Goal: Task Accomplishment & Management: Complete application form

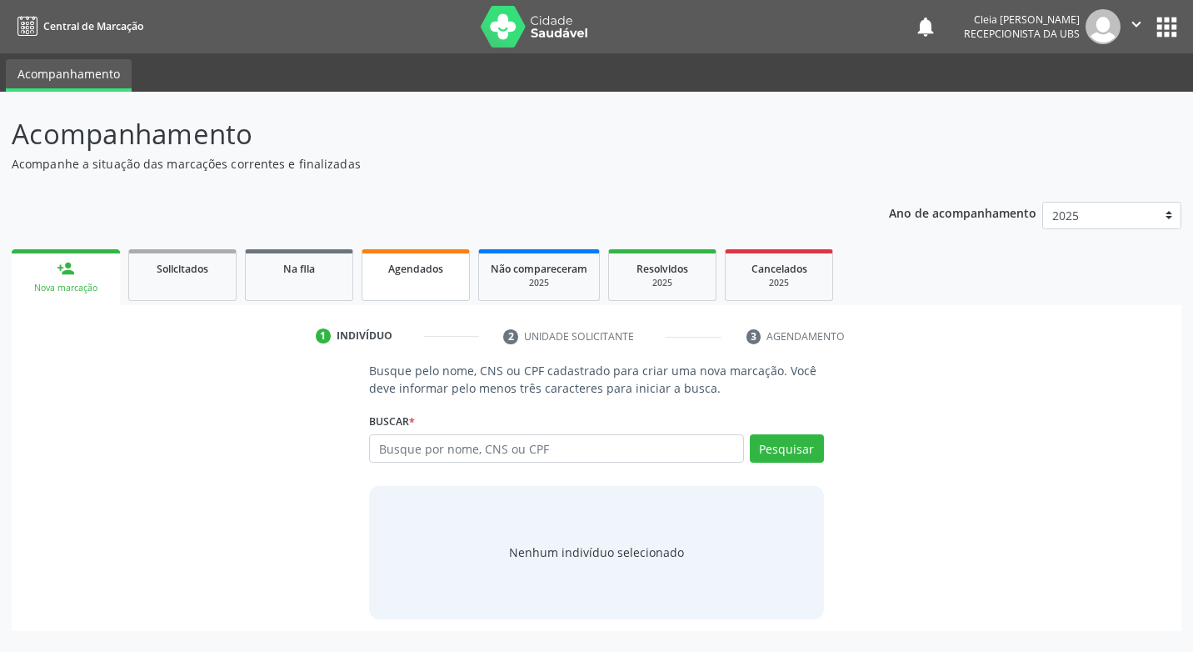
click at [433, 290] on link "Agendados" at bounding box center [416, 275] width 108 height 52
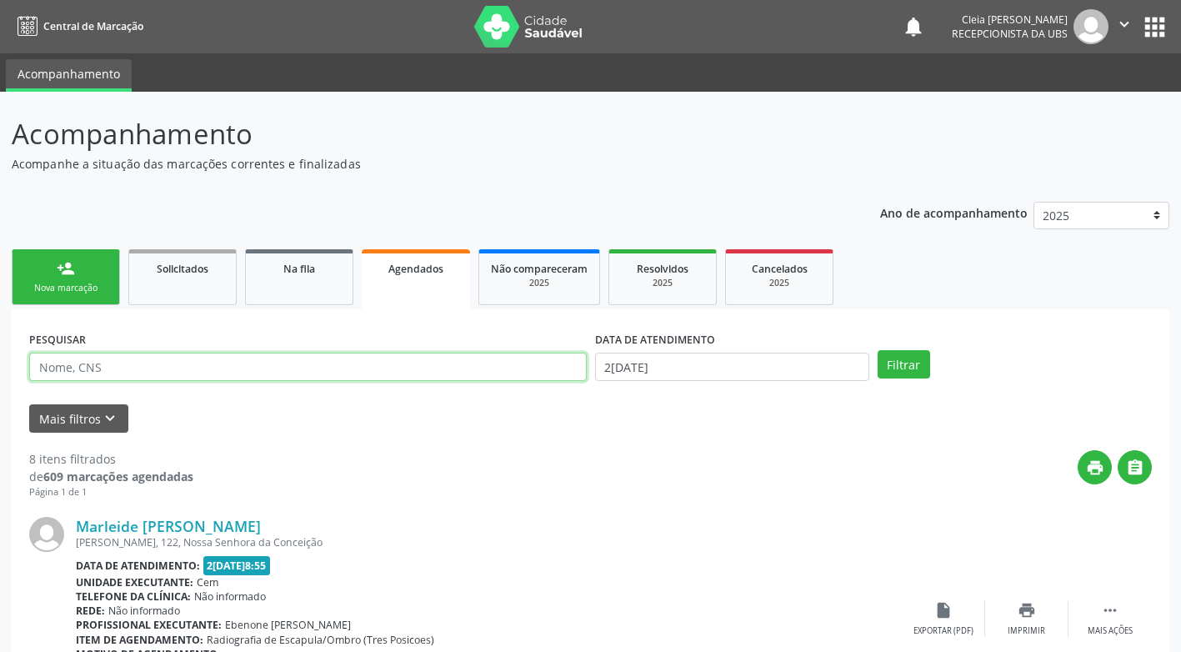
click at [475, 369] on input "text" at bounding box center [308, 367] width 558 height 28
type input "702807181322161"
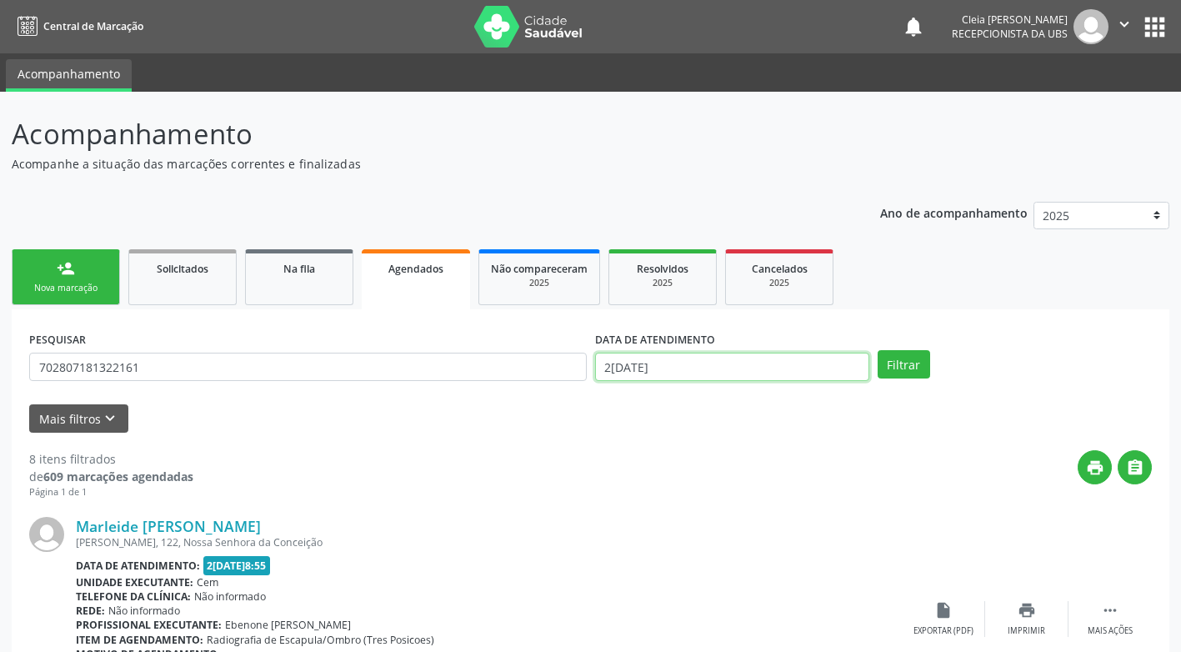
click at [811, 372] on input "2[DATE]" at bounding box center [732, 367] width 274 height 28
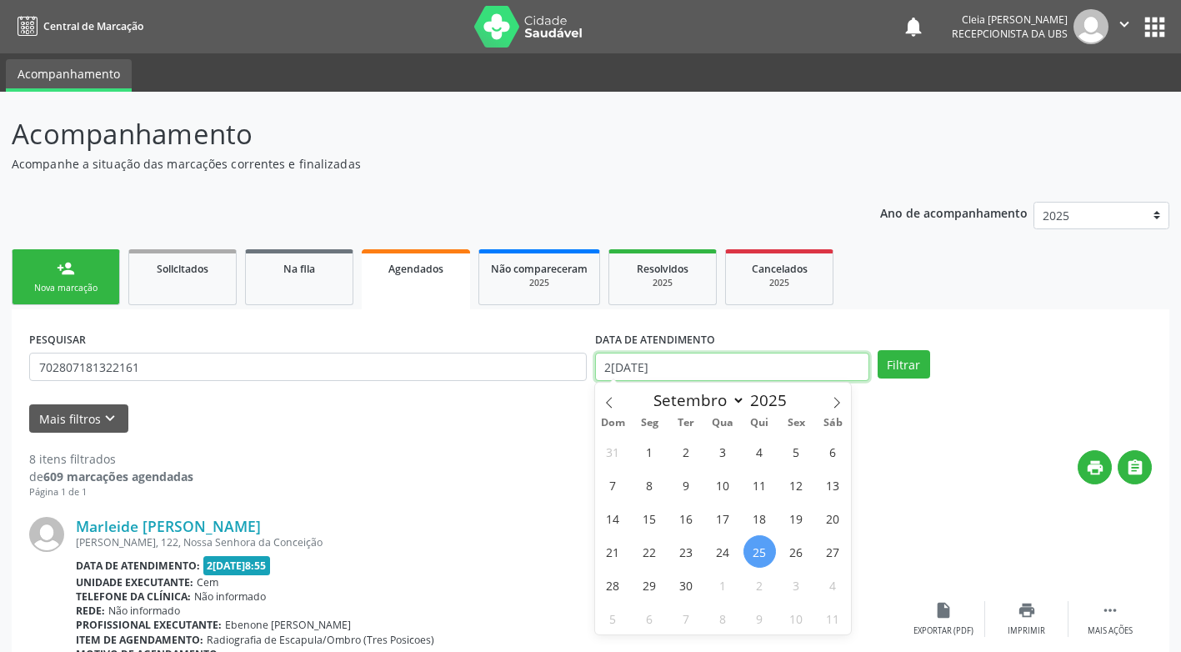
click at [811, 372] on input "2[DATE]" at bounding box center [732, 367] width 274 height 28
drag, startPoint x: 811, startPoint y: 372, endPoint x: 834, endPoint y: 398, distance: 35.4
click at [834, 398] on icon at bounding box center [837, 403] width 12 height 12
click at [623, 405] on div "Janeiro Fevereiro Março Abril Maio Junho Julho Agosto Setembro Outubro Novembro…" at bounding box center [723, 397] width 257 height 28
click at [613, 404] on icon at bounding box center [609, 403] width 12 height 12
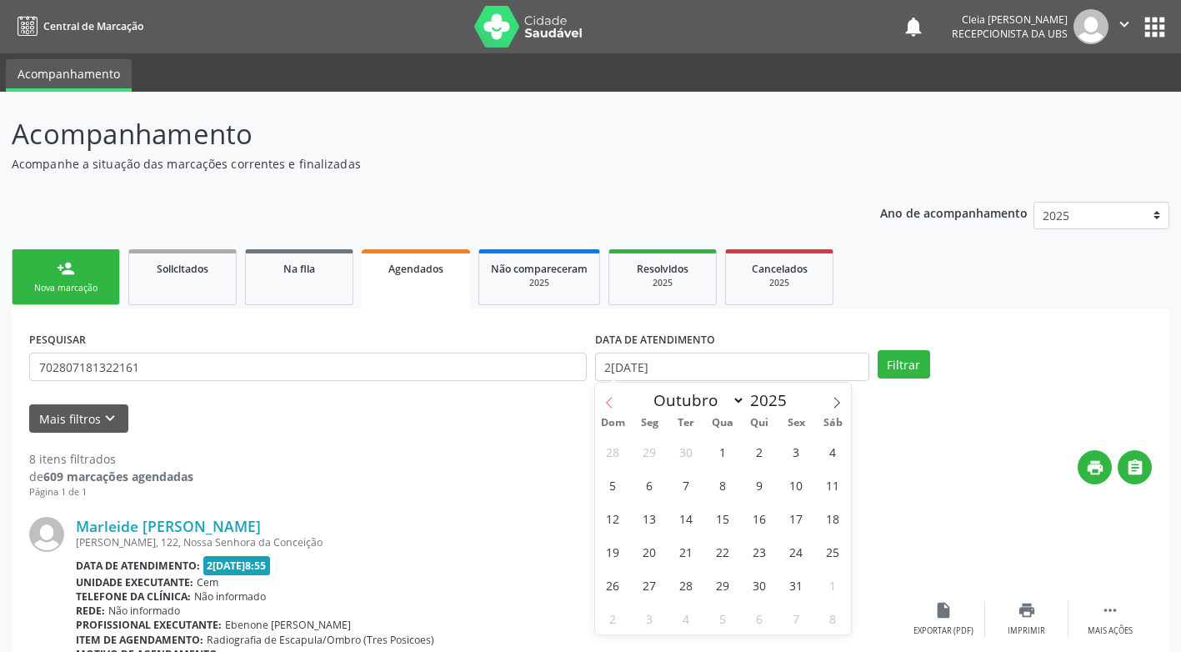
select select "8"
click at [681, 589] on span "30" at bounding box center [686, 584] width 33 height 33
type input "[DATE]"
click at [681, 589] on span "30" at bounding box center [686, 584] width 33 height 33
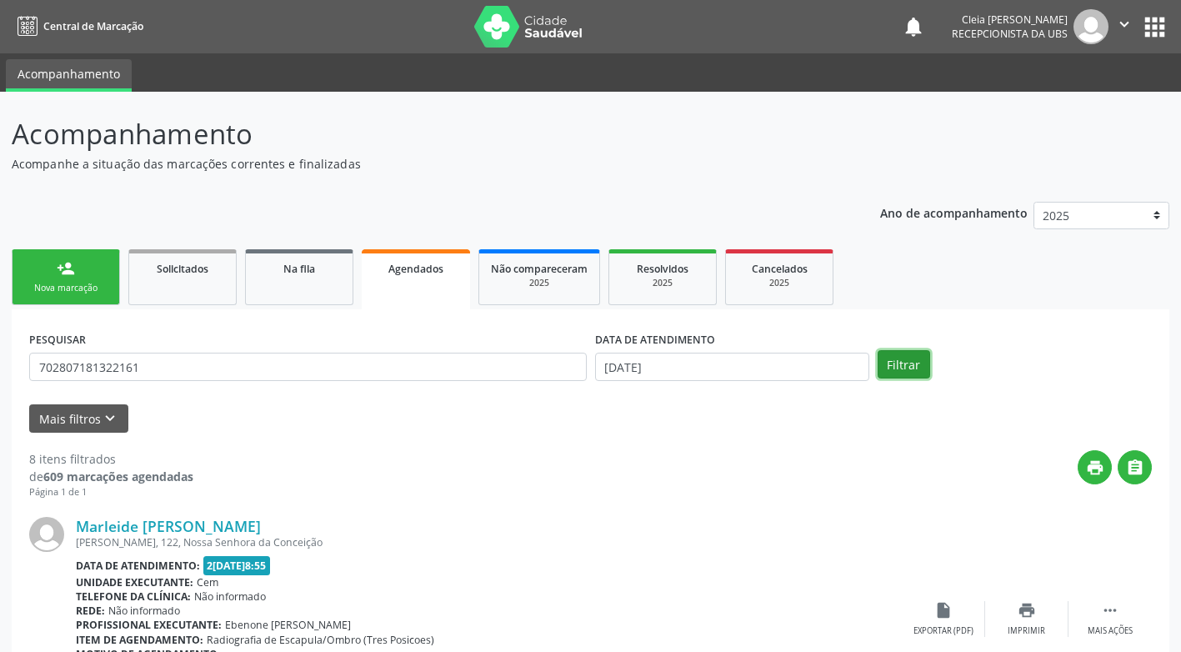
click at [893, 363] on button "Filtrar" at bounding box center [904, 364] width 53 height 28
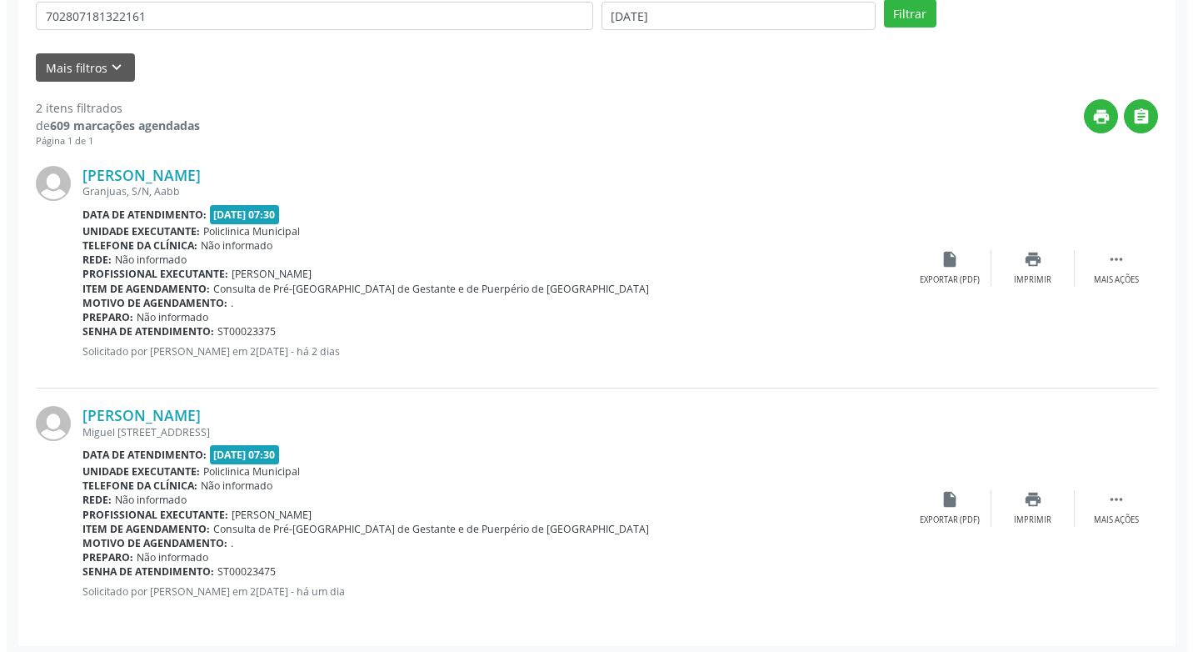
scroll to position [357, 0]
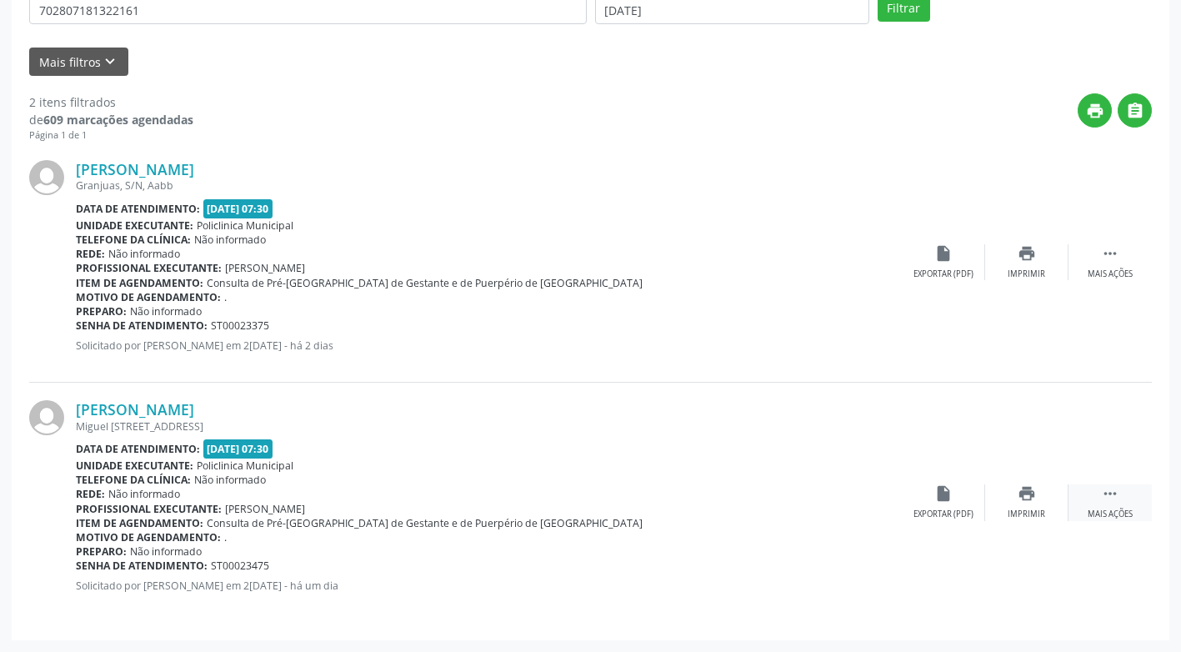
click at [1106, 508] on div "Mais ações" at bounding box center [1110, 514] width 45 height 12
click at [933, 513] on div "Cancelar" at bounding box center [942, 514] width 39 height 12
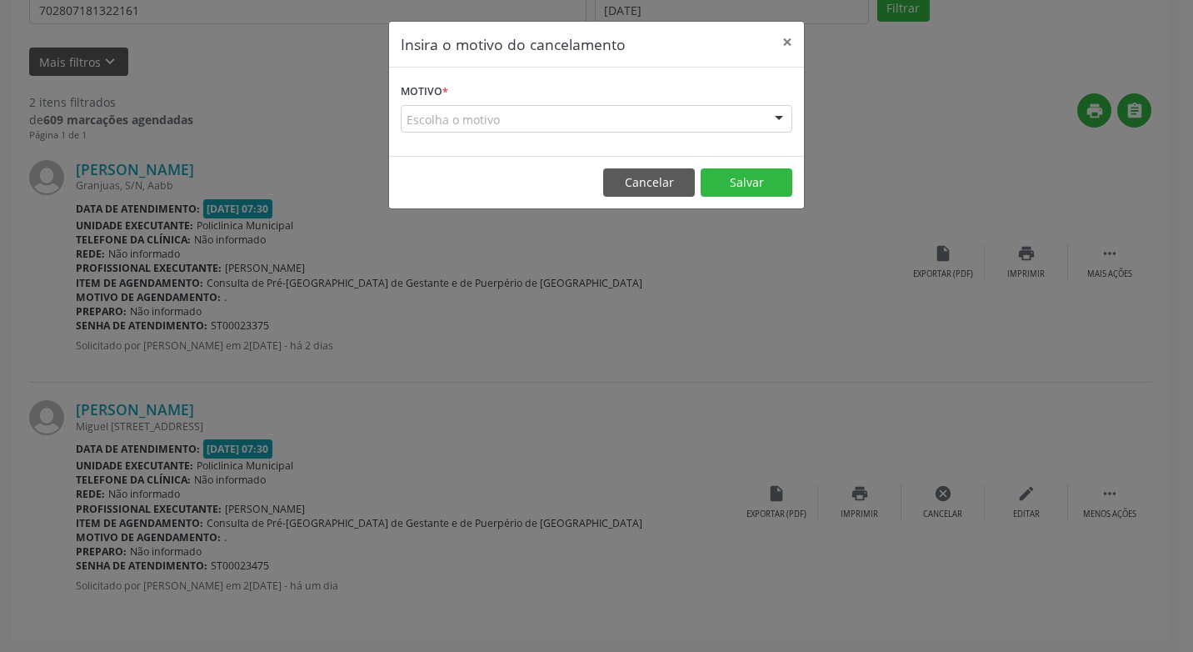
click at [521, 124] on div "Escolha o motivo" at bounding box center [597, 119] width 392 height 28
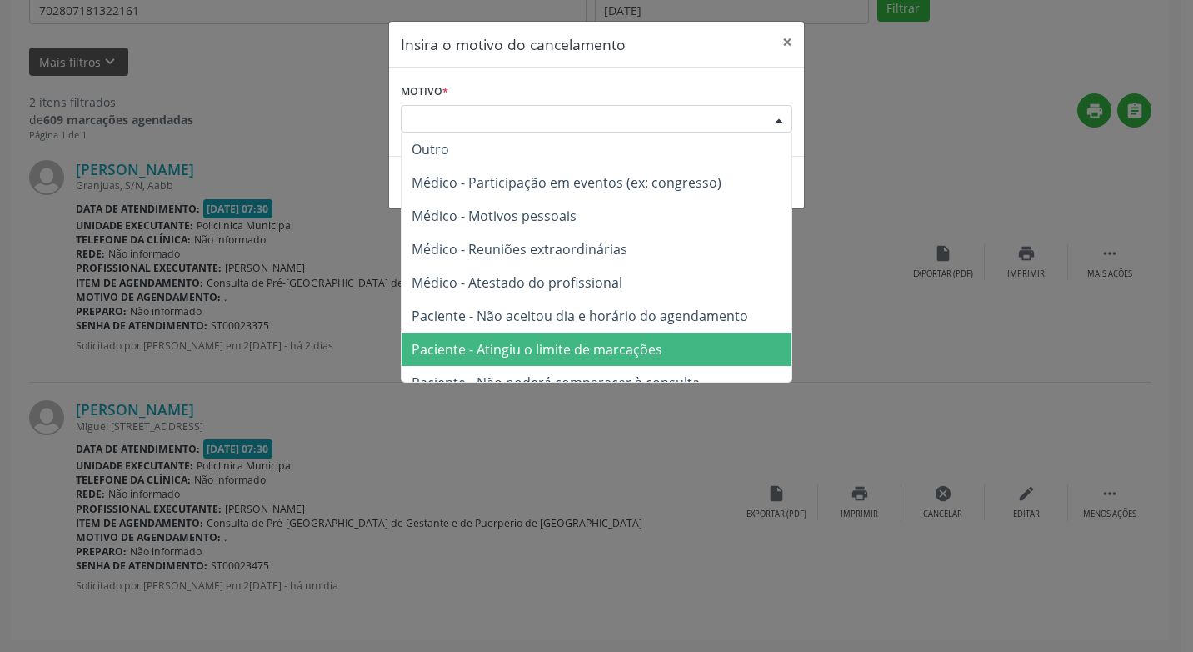
click at [569, 357] on span "Paciente - Atingiu o limite de marcações" at bounding box center [537, 349] width 251 height 18
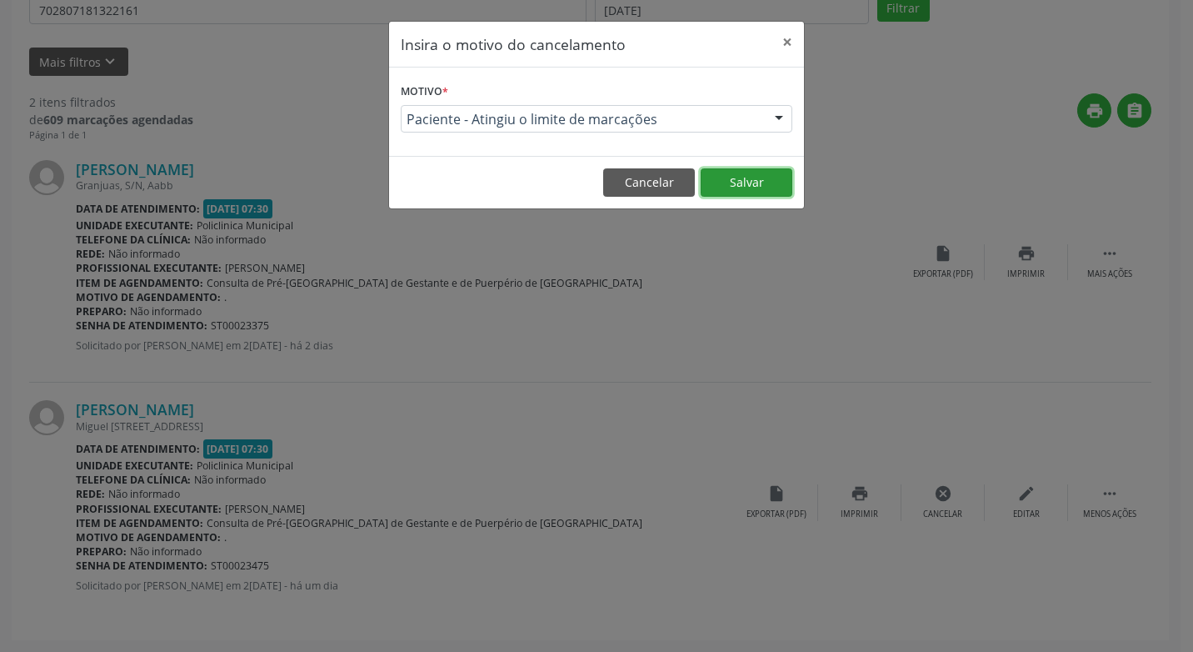
click at [755, 188] on button "Salvar" at bounding box center [747, 182] width 92 height 28
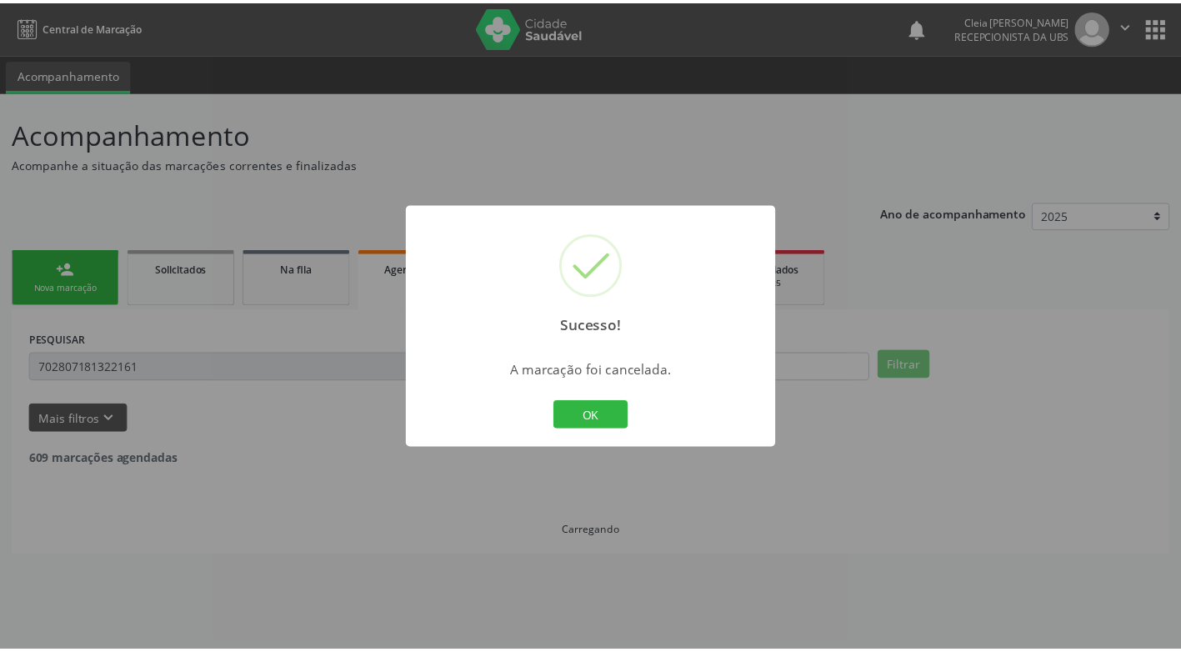
scroll to position [0, 0]
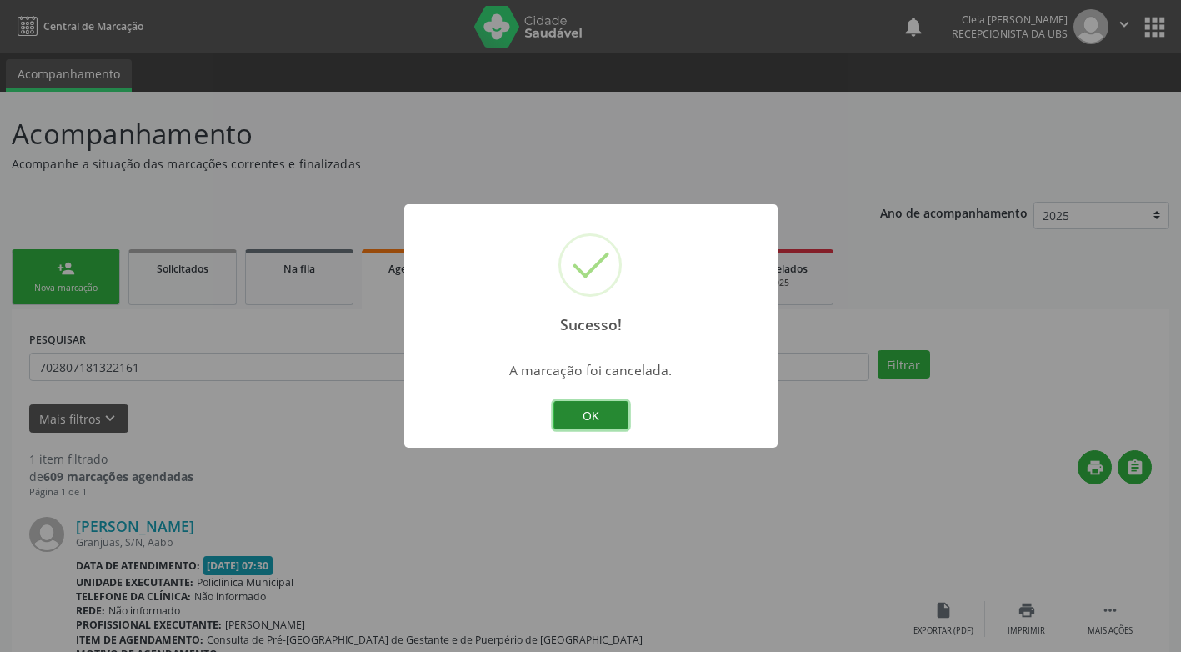
click at [611, 408] on button "OK" at bounding box center [590, 415] width 75 height 28
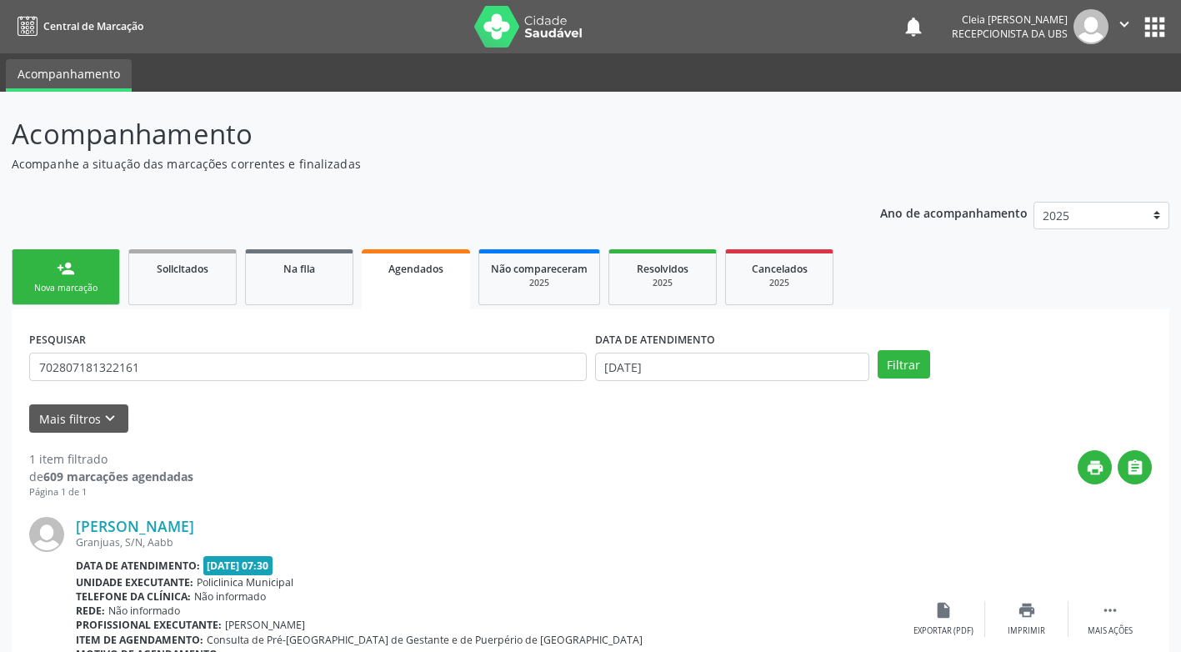
click at [73, 274] on div "person_add" at bounding box center [66, 268] width 18 height 18
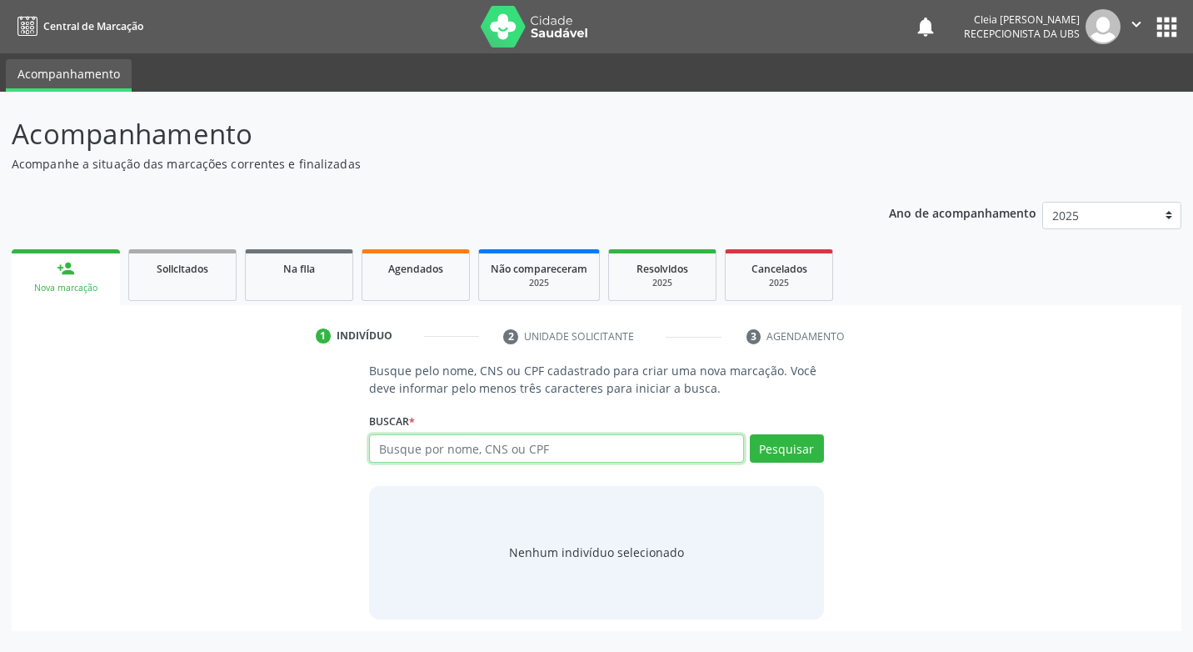
click at [557, 445] on input "text" at bounding box center [556, 448] width 374 height 28
type input "07926854409"
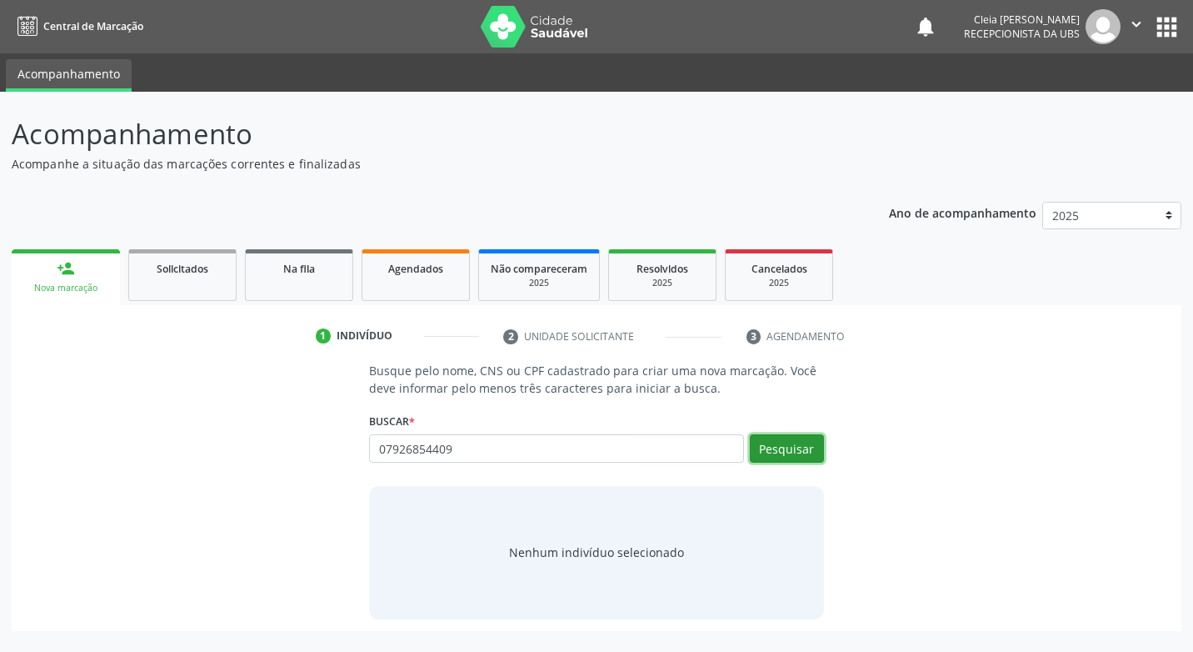
click at [803, 452] on button "Pesquisar" at bounding box center [787, 448] width 74 height 28
type input "07926854409"
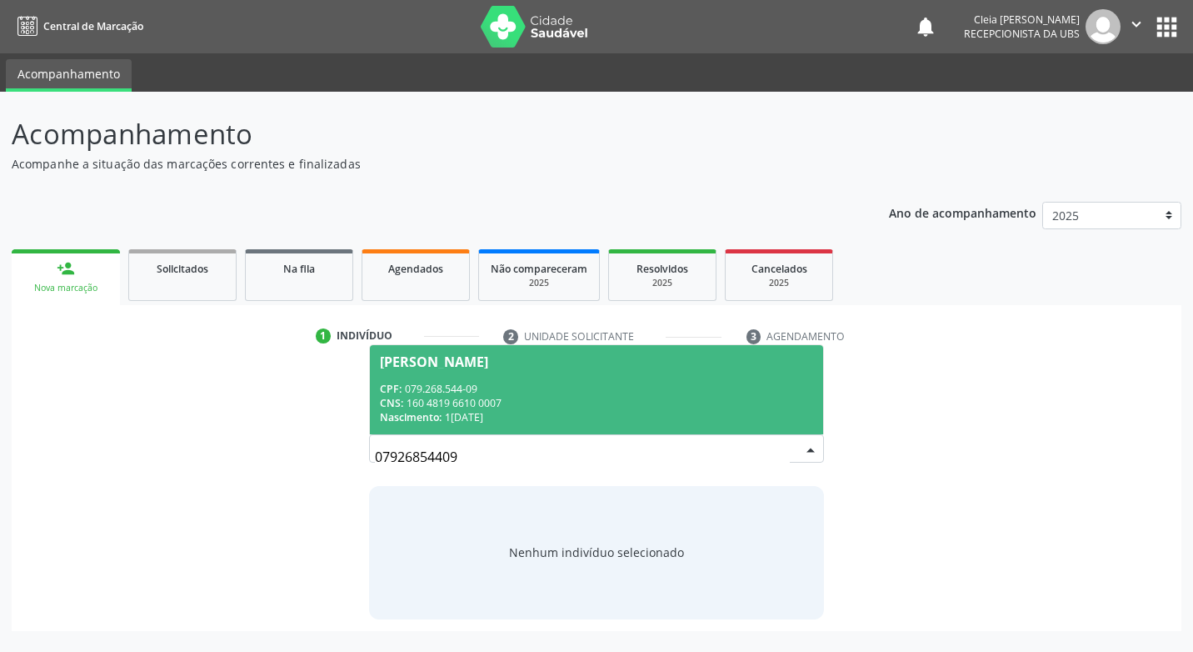
click at [648, 380] on span "[PERSON_NAME] CPF: 079.268.544-09 CNS: 160 4819 6610 0007 Nascimento: 1[DATE]" at bounding box center [596, 389] width 453 height 89
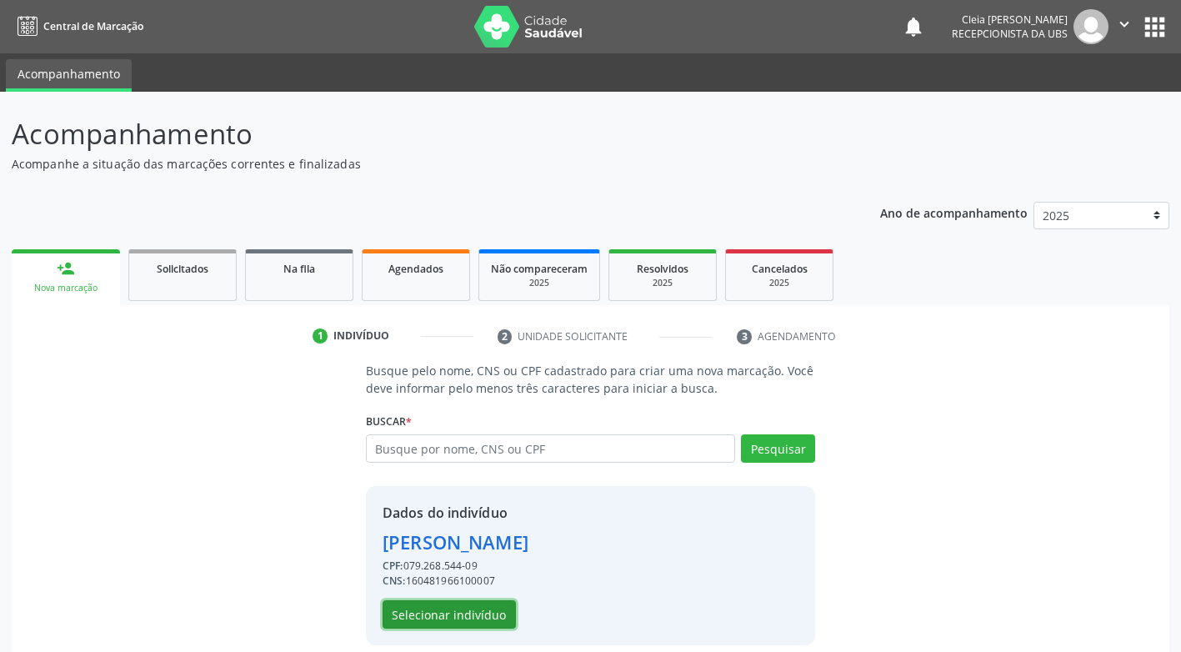
click at [480, 616] on button "Selecionar indivíduo" at bounding box center [449, 614] width 133 height 28
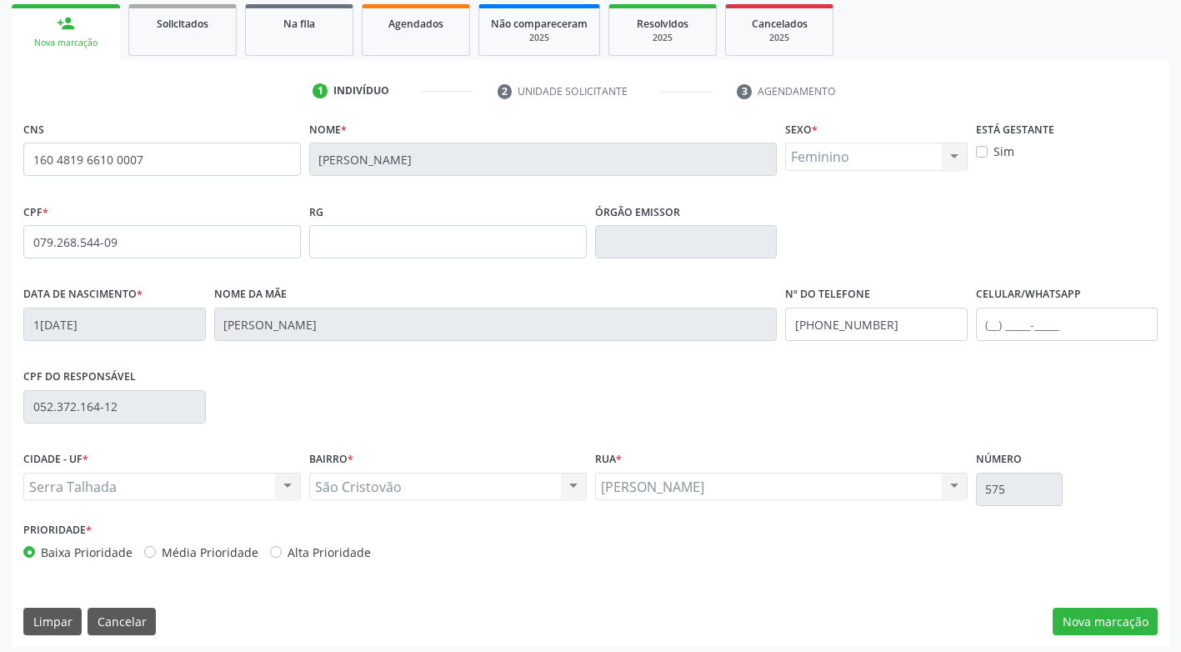
scroll to position [252, 0]
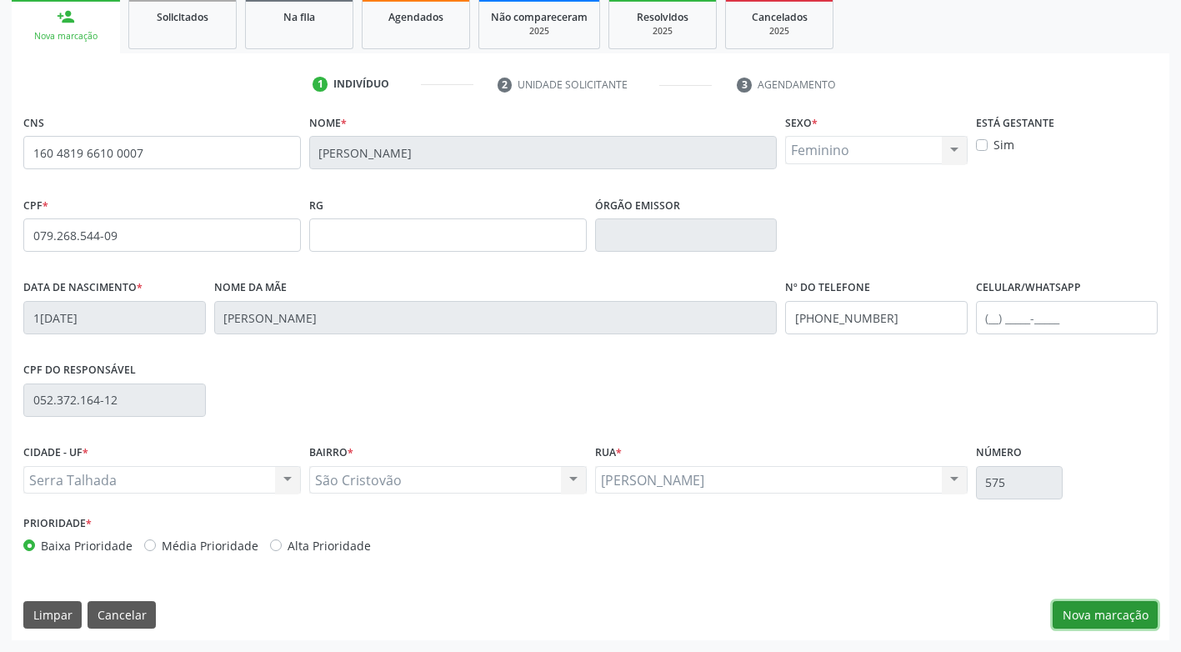
click at [1126, 618] on button "Nova marcação" at bounding box center [1105, 615] width 105 height 28
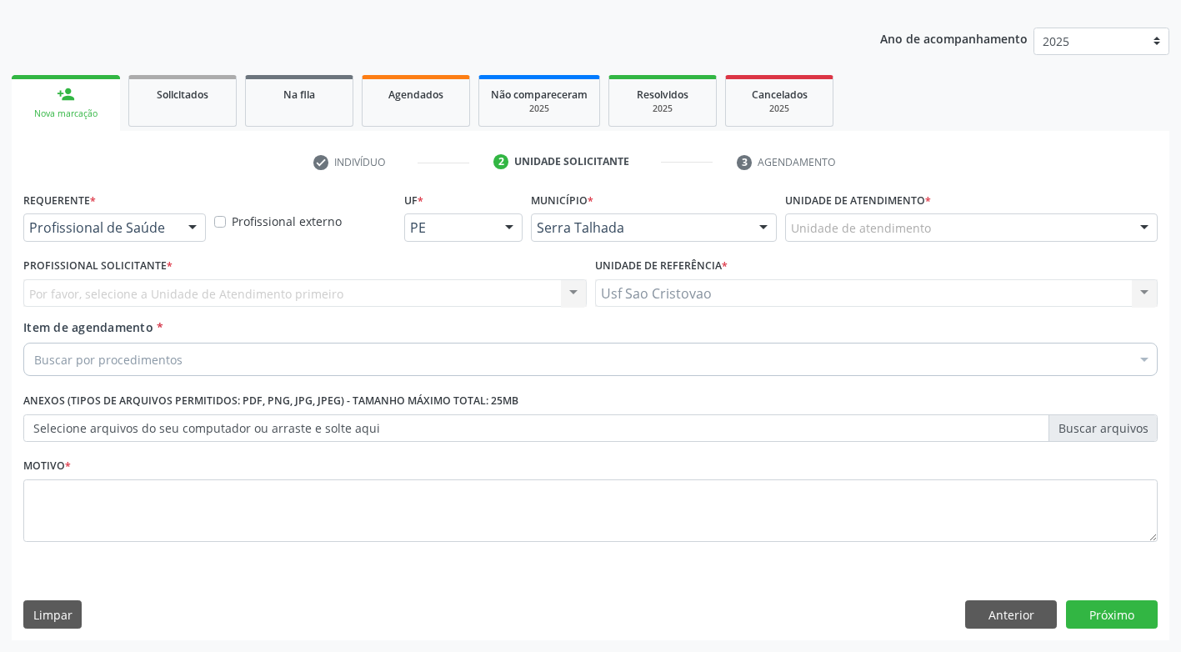
scroll to position [174, 0]
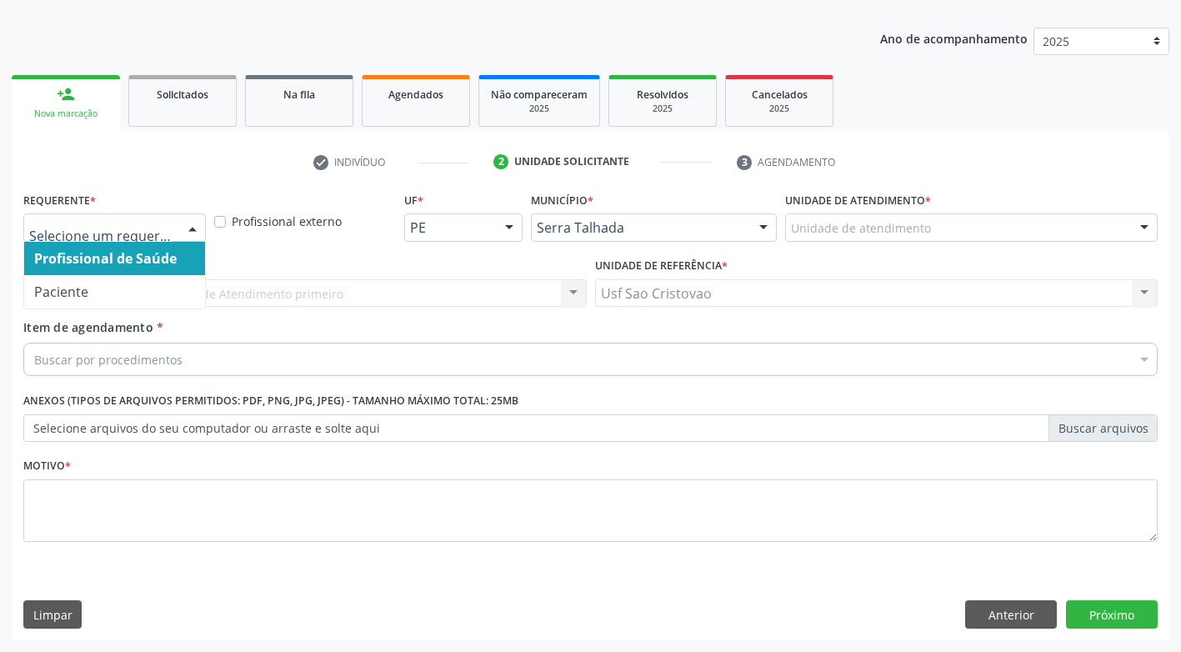
click at [183, 219] on div at bounding box center [192, 228] width 25 height 28
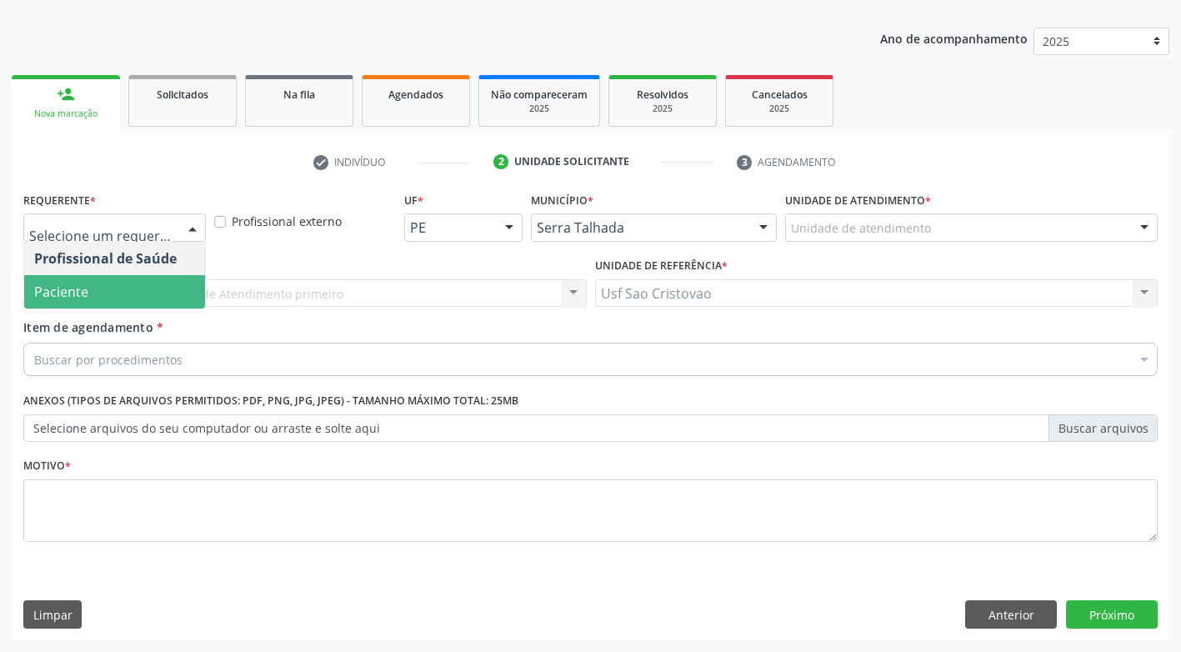
click at [181, 286] on span "Paciente" at bounding box center [114, 291] width 181 height 33
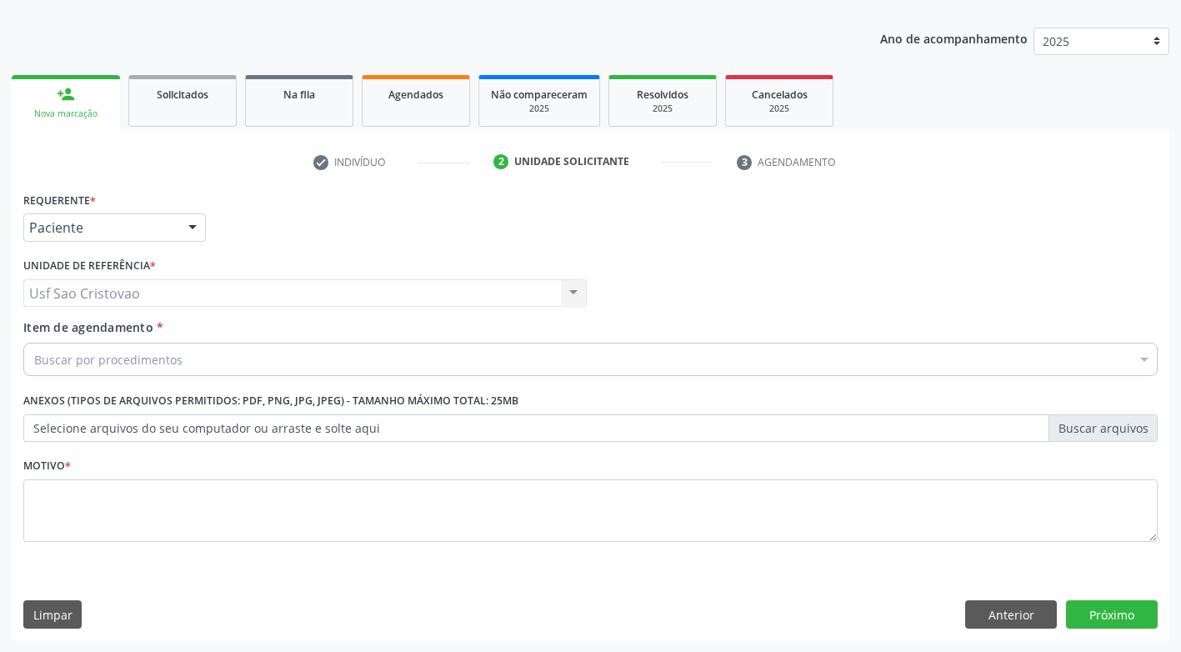
click at [221, 361] on div "Buscar por procedimentos" at bounding box center [590, 359] width 1134 height 33
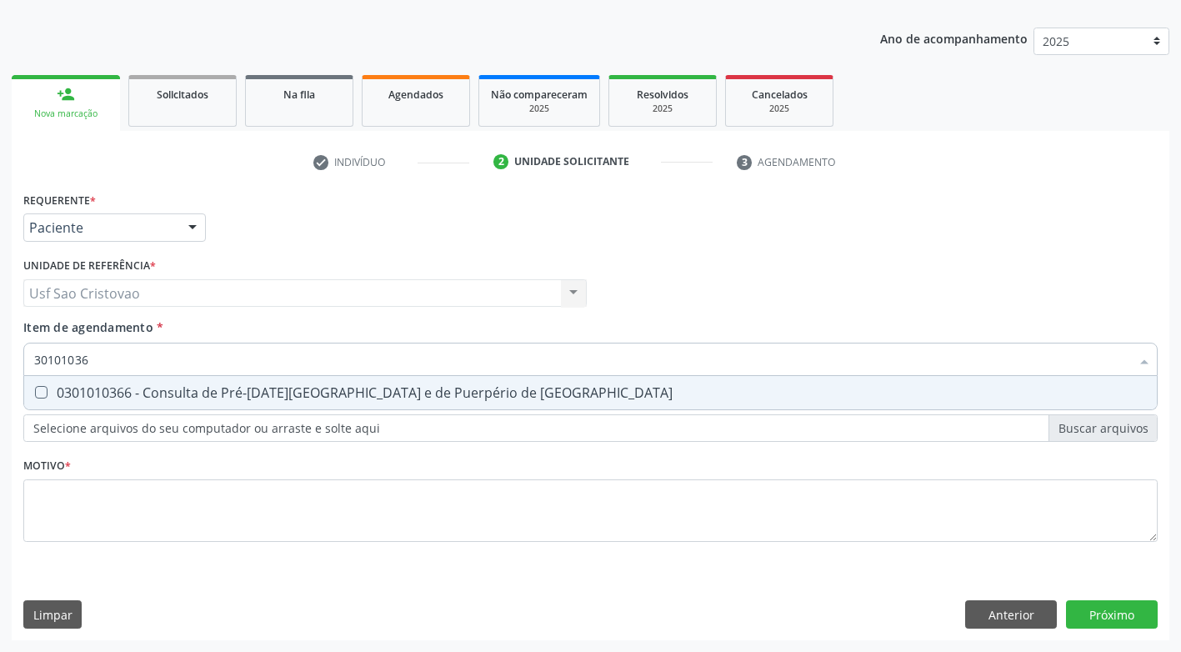
type input "301010366"
click at [45, 392] on Risco at bounding box center [41, 392] width 13 height 13
click at [35, 392] on Risco "checkbox" at bounding box center [29, 392] width 11 height 11
checkbox Risco "true"
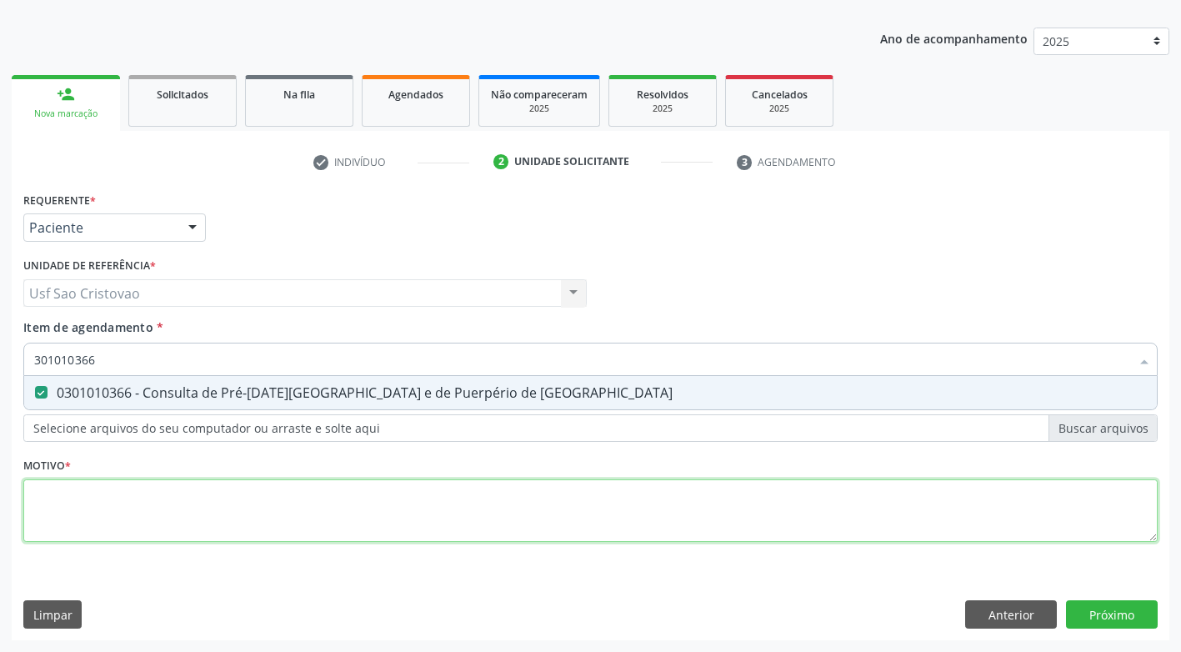
click at [116, 503] on div "Requerente * Paciente Profissional de Saúde Paciente Nenhum resultado encontrad…" at bounding box center [590, 377] width 1134 height 378
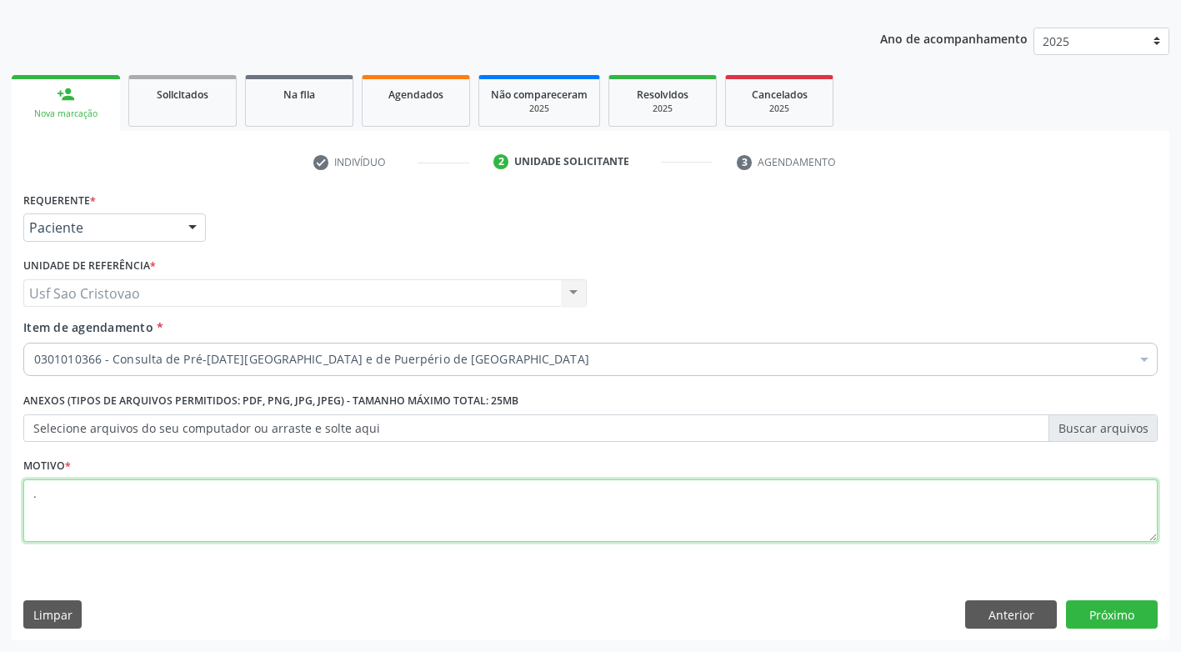
type textarea "."
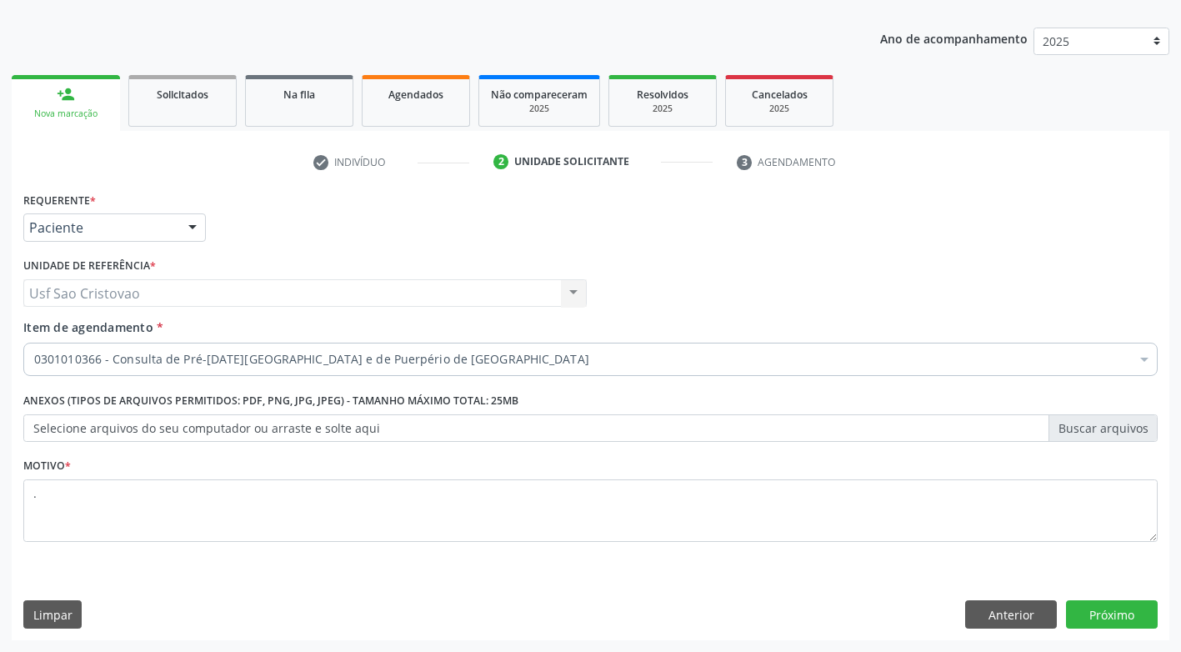
click at [483, 611] on div "Limpar Anterior Próximo" at bounding box center [590, 614] width 1134 height 28
click at [1122, 613] on button "Próximo" at bounding box center [1112, 614] width 92 height 28
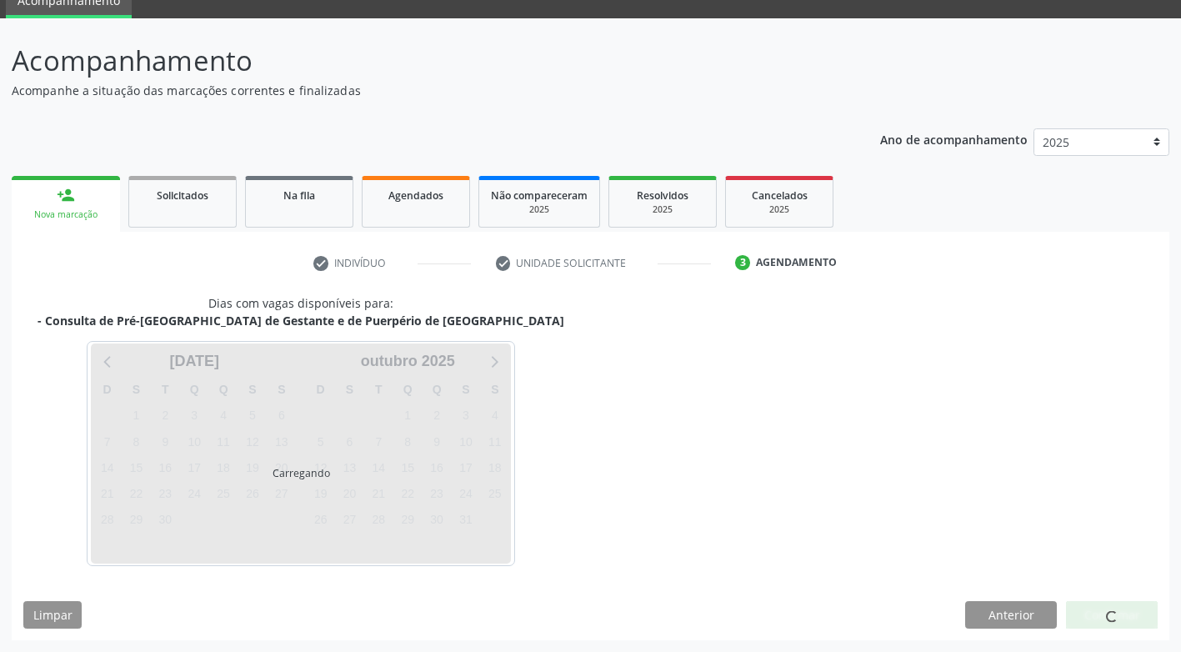
scroll to position [73, 0]
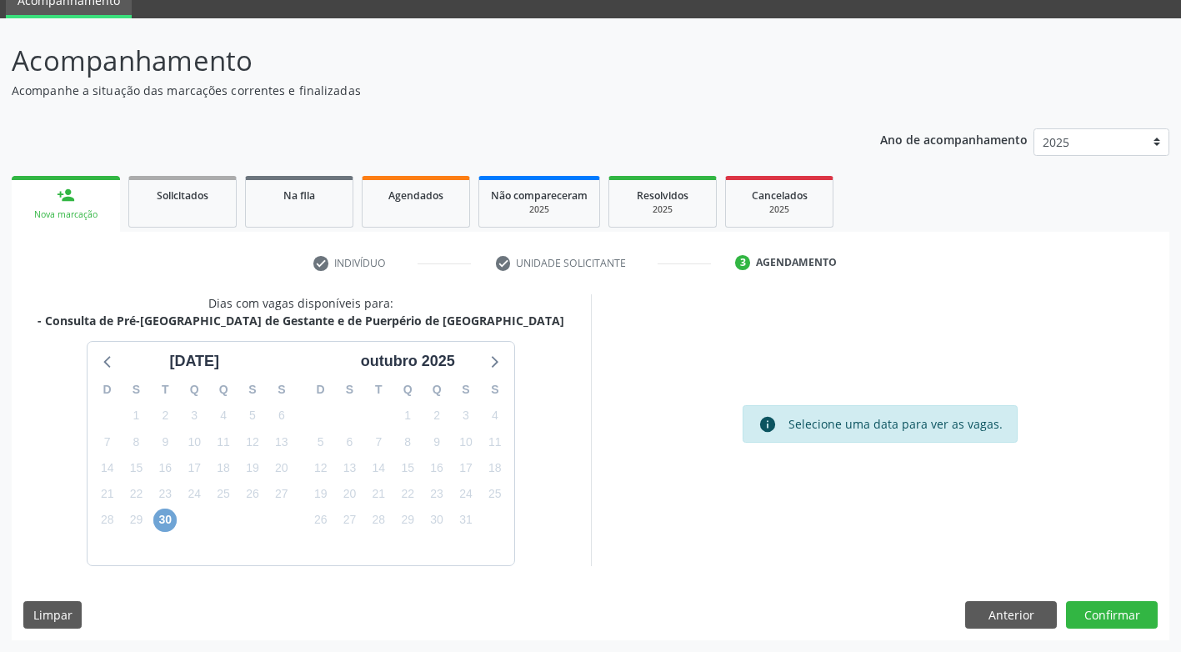
click at [161, 522] on span "30" at bounding box center [164, 519] width 23 height 23
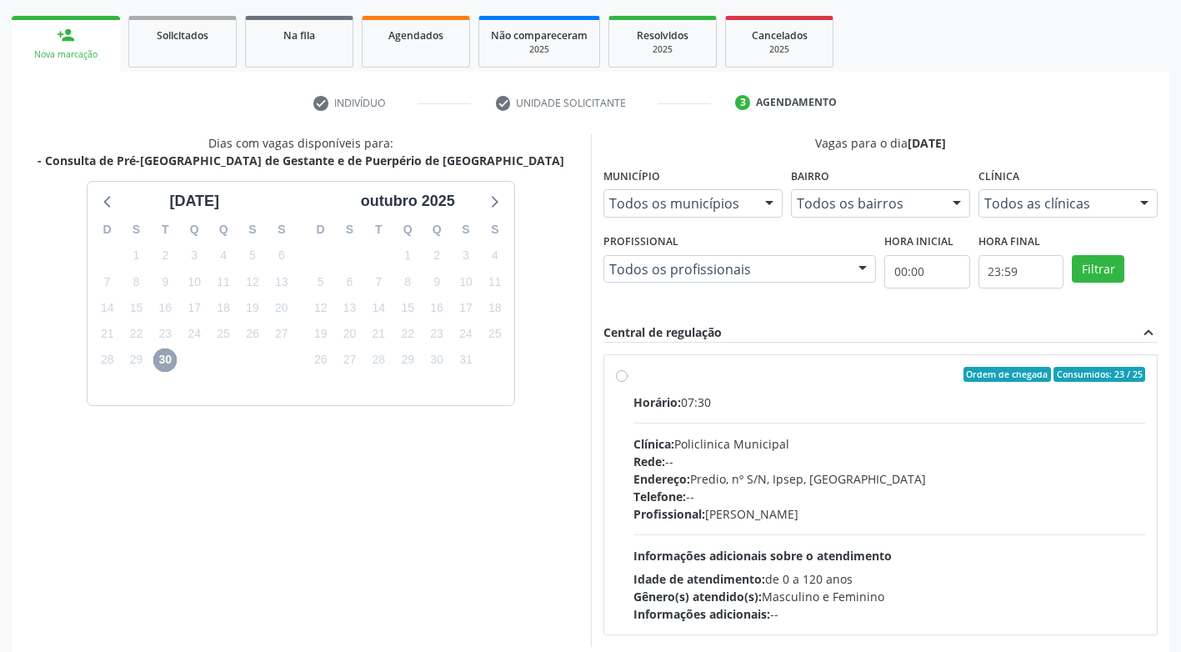
scroll to position [240, 0]
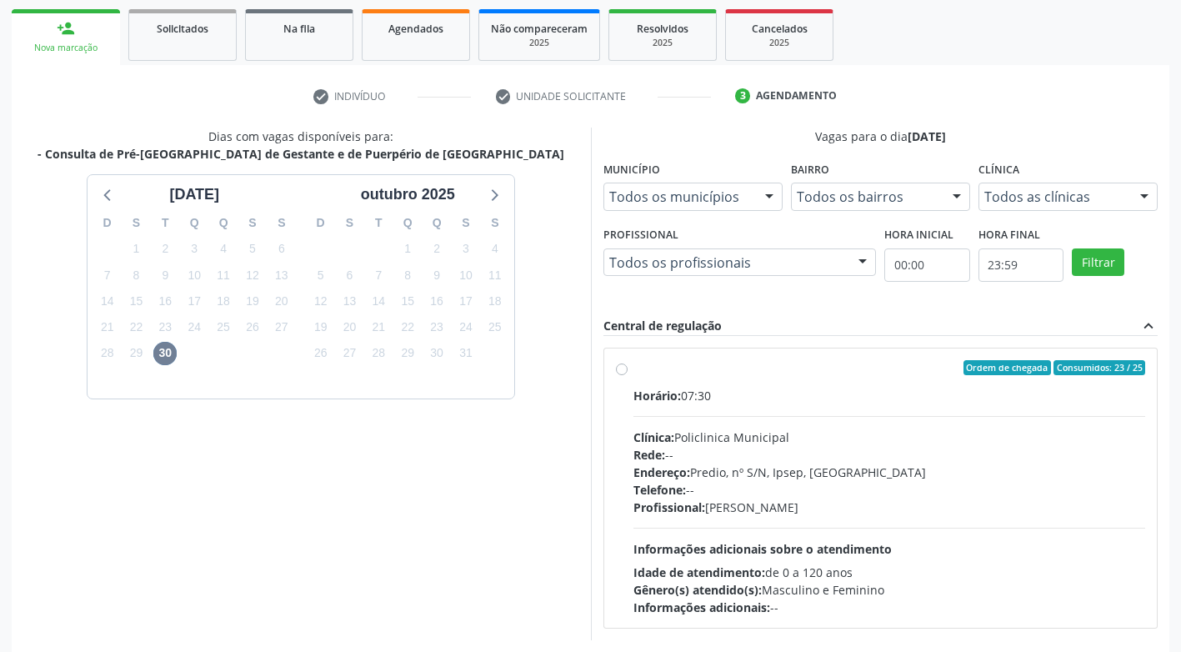
click at [633, 371] on label "Ordem de chegada Consumidos: 23 / 25 Horário: 07:30 Clínica: Policlinica Munici…" at bounding box center [889, 488] width 513 height 256
click at [626, 371] on input "Ordem de chegada Consumidos: 23 / 25 Horário: 07:30 Clínica: Policlinica Munici…" at bounding box center [622, 367] width 12 height 15
radio input "true"
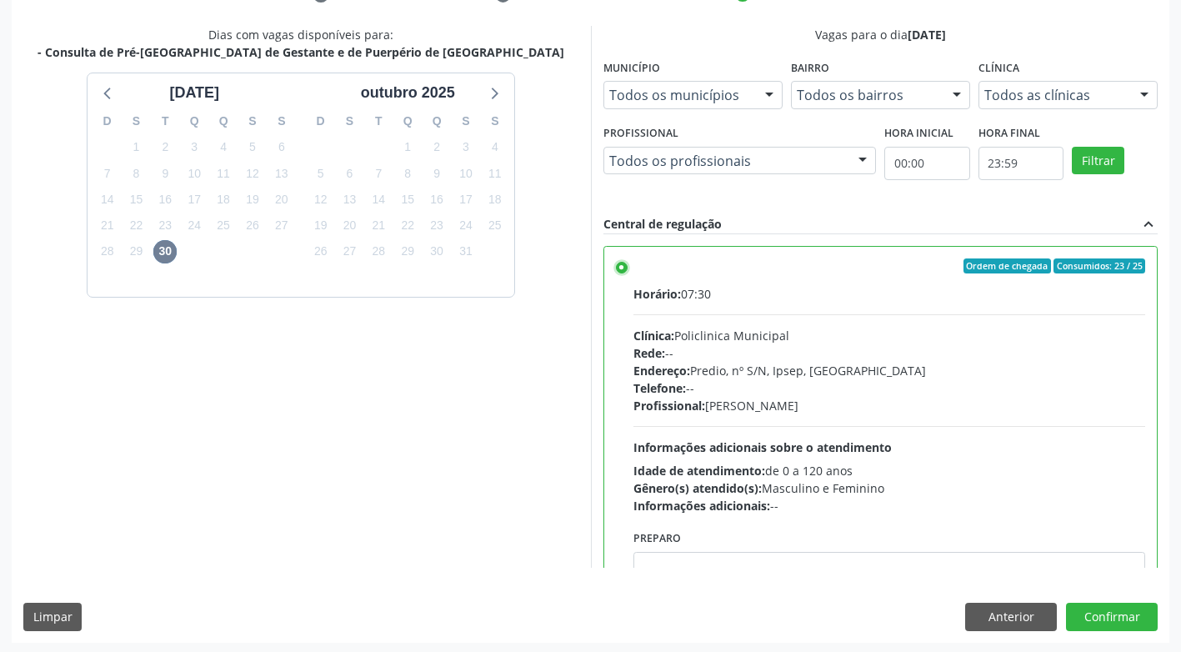
scroll to position [344, 0]
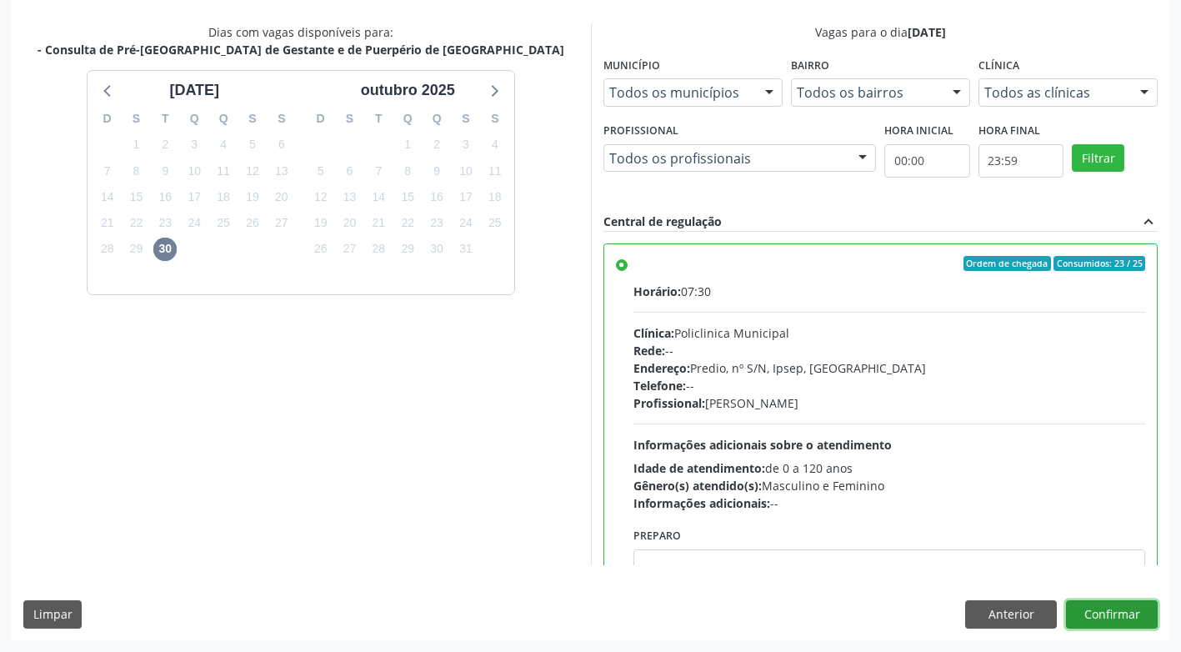
click at [1133, 618] on button "Confirmar" at bounding box center [1112, 614] width 92 height 28
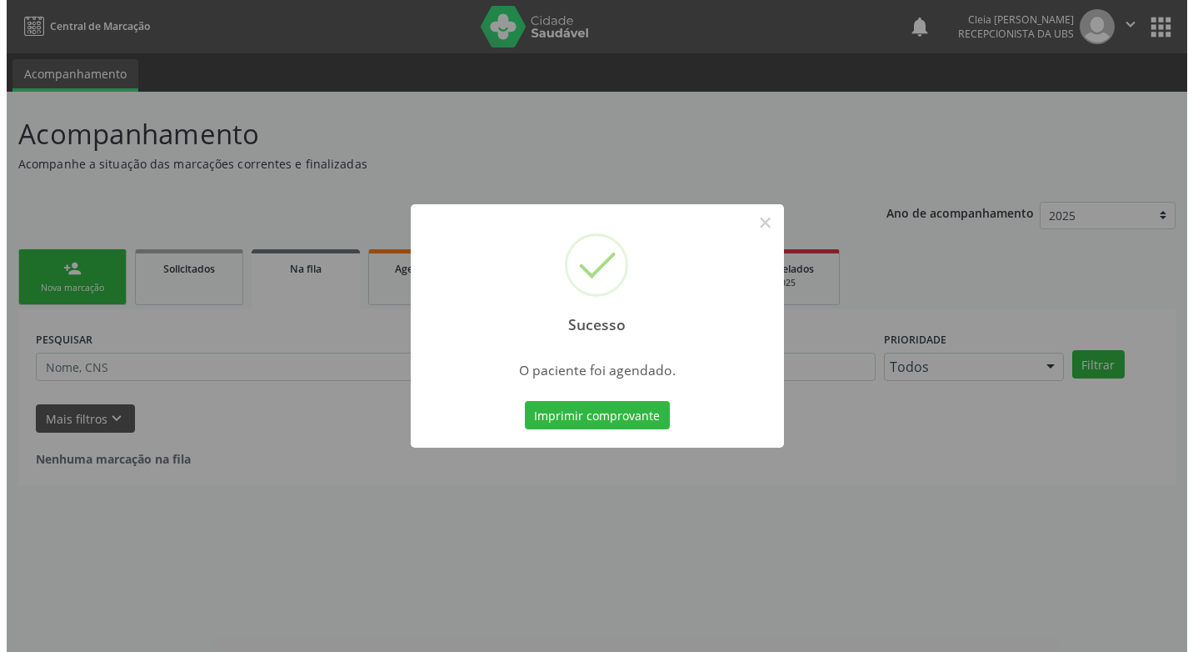
scroll to position [0, 0]
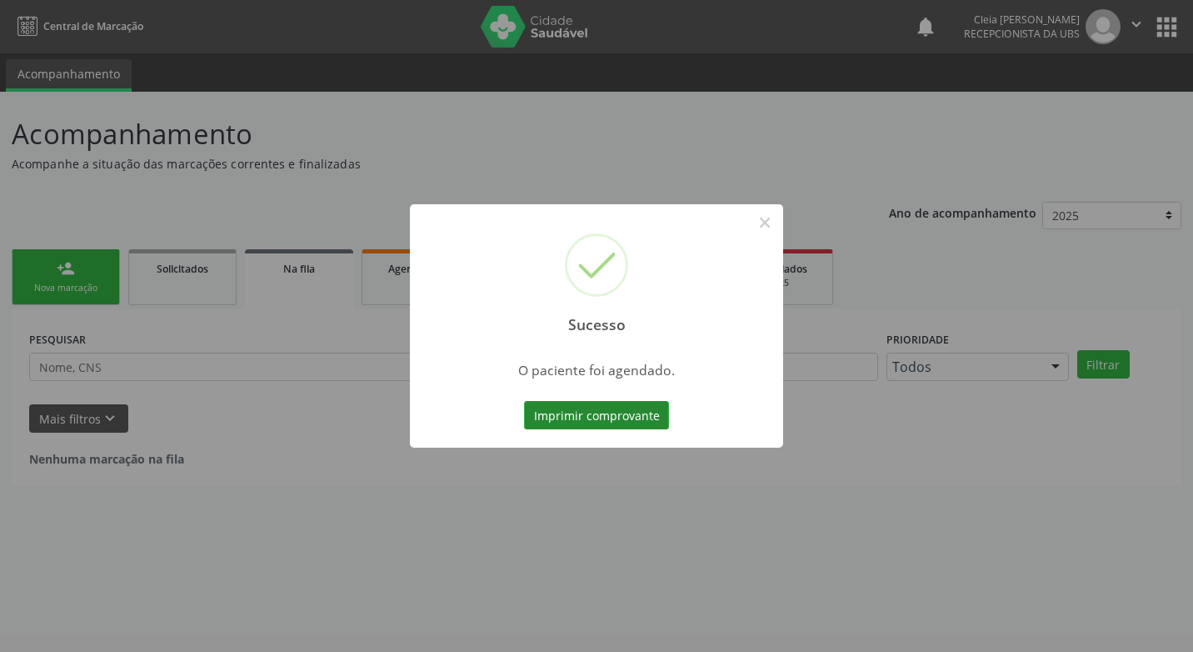
click at [636, 413] on button "Imprimir comprovante" at bounding box center [596, 415] width 145 height 28
